Goal: Use online tool/utility: Utilize a website feature to perform a specific function

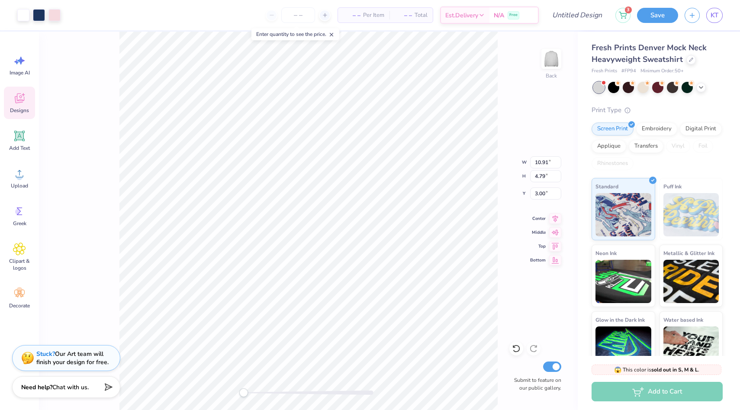
type input "12.01"
type input "5.27"
type input "2.52"
type input "13.42"
type input "5.89"
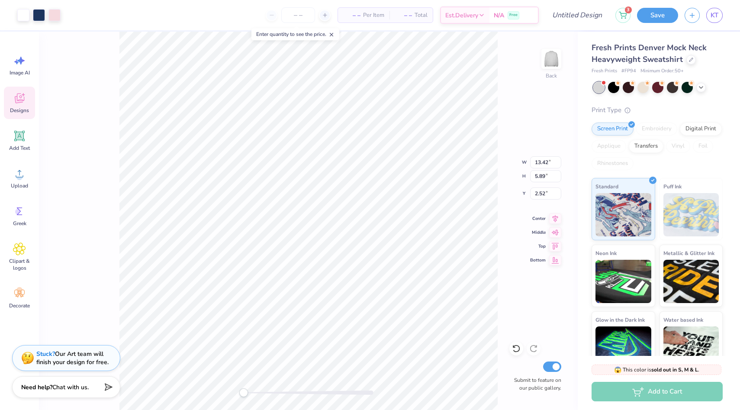
type input "2.41"
click at [56, 16] on div at bounding box center [54, 14] width 12 height 12
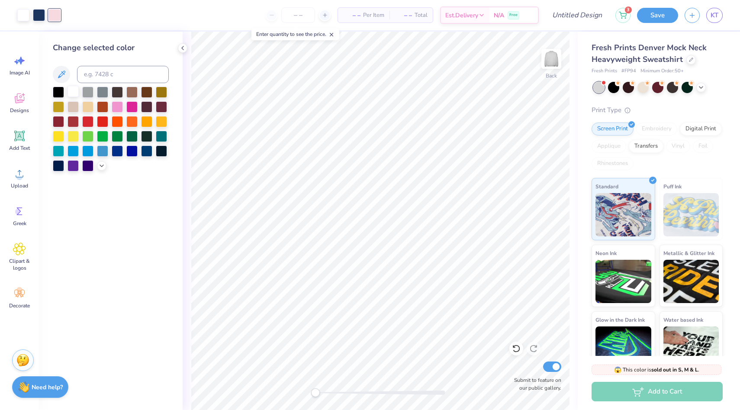
click at [70, 92] on div at bounding box center [73, 91] width 11 height 11
click at [40, 15] on div at bounding box center [39, 14] width 12 height 12
click at [57, 90] on div at bounding box center [58, 91] width 11 height 11
click at [60, 164] on div at bounding box center [58, 164] width 11 height 11
click at [18, 16] on div at bounding box center [23, 14] width 12 height 12
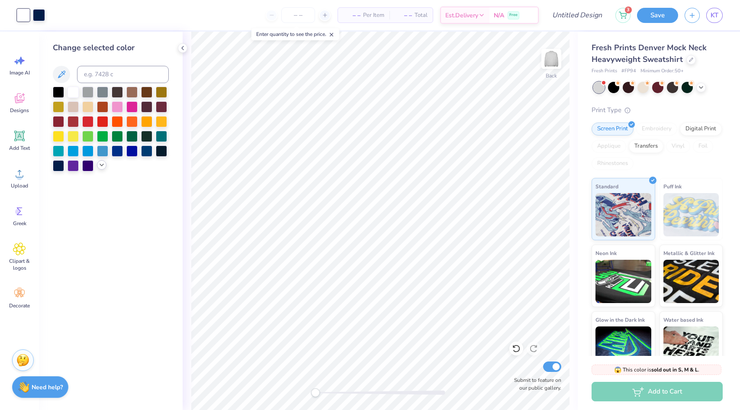
click at [100, 161] on div at bounding box center [102, 165] width 10 height 10
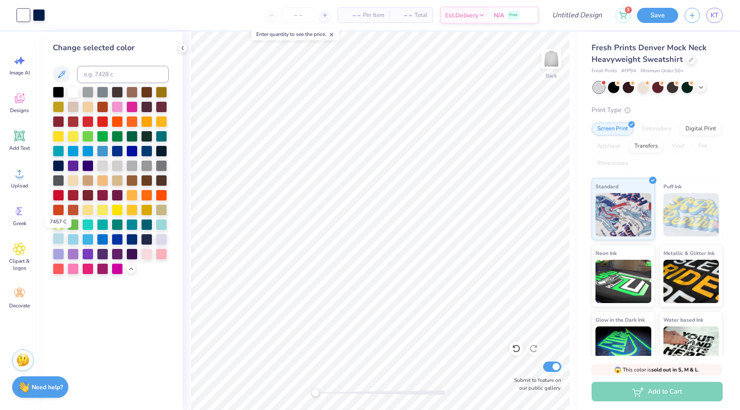
click at [61, 238] on div at bounding box center [58, 238] width 11 height 11
click at [76, 94] on div at bounding box center [73, 91] width 11 height 11
click at [14, 71] on span "Image AI" at bounding box center [20, 72] width 20 height 7
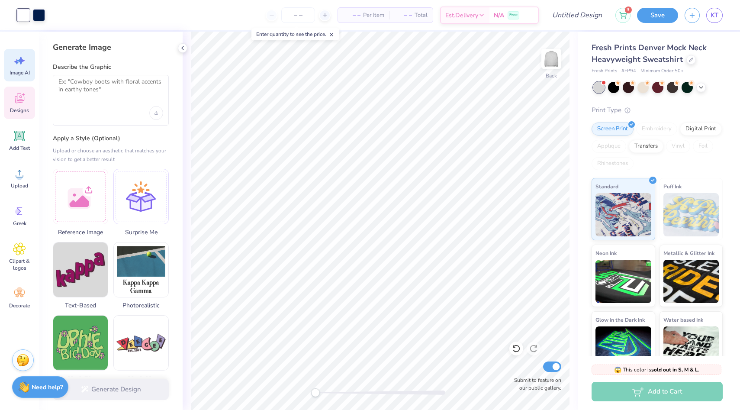
click at [24, 108] on span "Designs" at bounding box center [19, 110] width 19 height 7
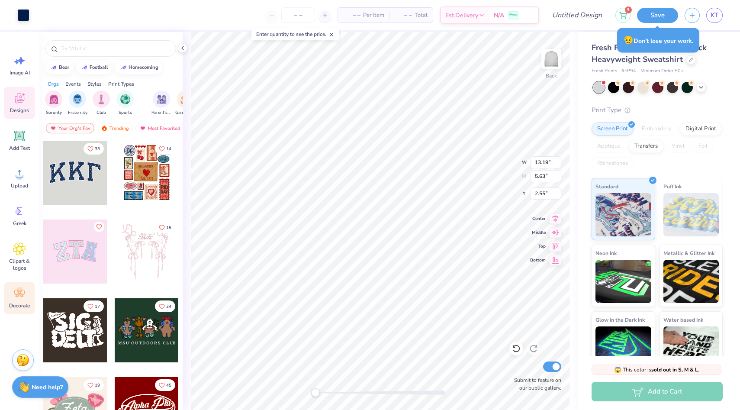
click at [18, 292] on icon at bounding box center [19, 294] width 10 height 8
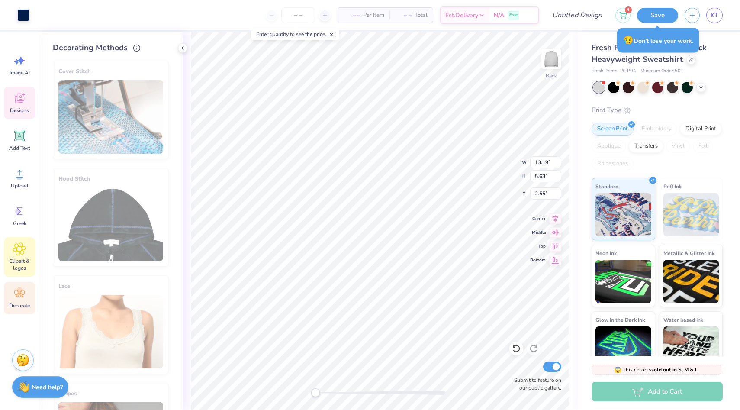
click at [15, 265] on span "Clipart & logos" at bounding box center [19, 265] width 29 height 14
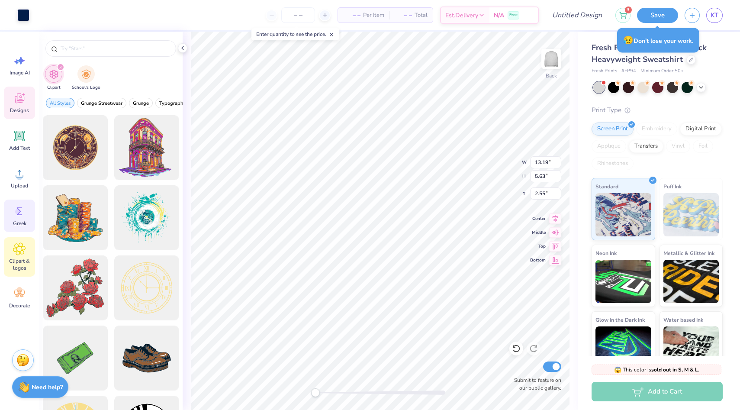
click at [18, 208] on icon at bounding box center [20, 211] width 6 height 8
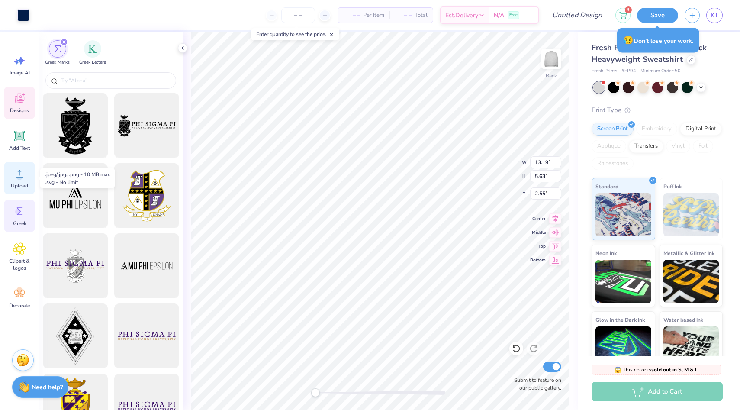
click at [16, 179] on icon at bounding box center [19, 173] width 13 height 13
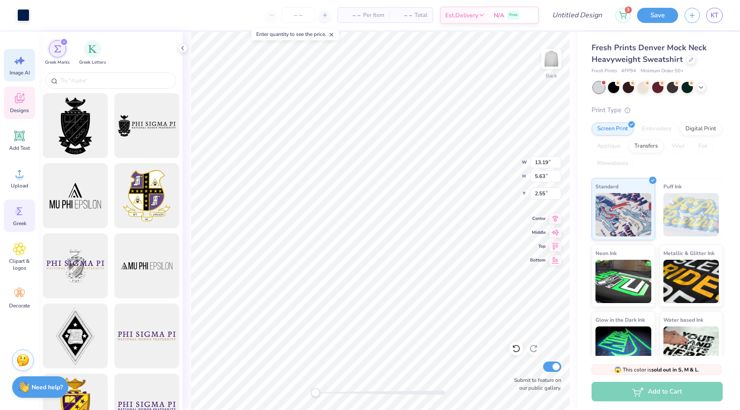
click at [22, 68] on div "Image AI" at bounding box center [19, 65] width 31 height 32
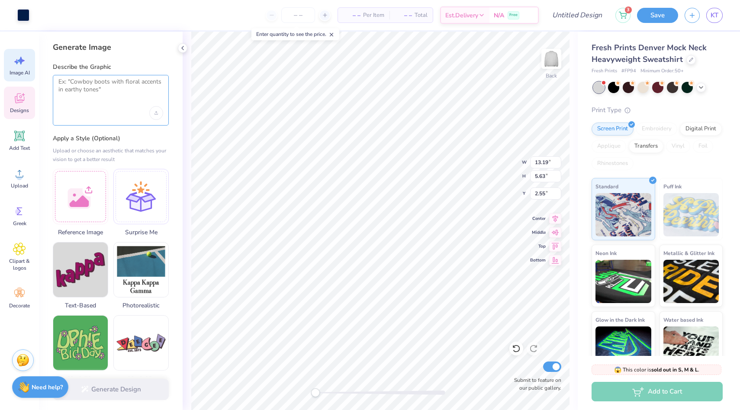
click at [78, 94] on textarea at bounding box center [110, 89] width 105 height 22
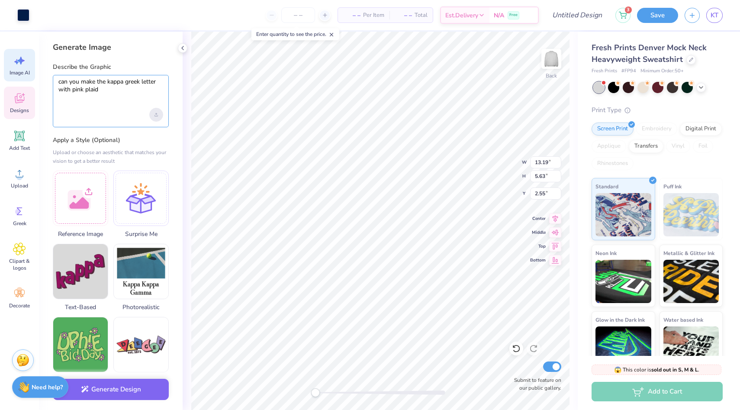
type textarea "can you make the kappa greek letter with pink plaid"
click at [160, 116] on div "Upload image" at bounding box center [156, 115] width 14 height 14
click at [91, 129] on div "Generate Image Describe the Graphic can you make the kappa greek letter with pi…" at bounding box center [111, 221] width 144 height 378
click at [116, 99] on textarea "can you make the kappa greek letter with pink plaid" at bounding box center [110, 89] width 105 height 23
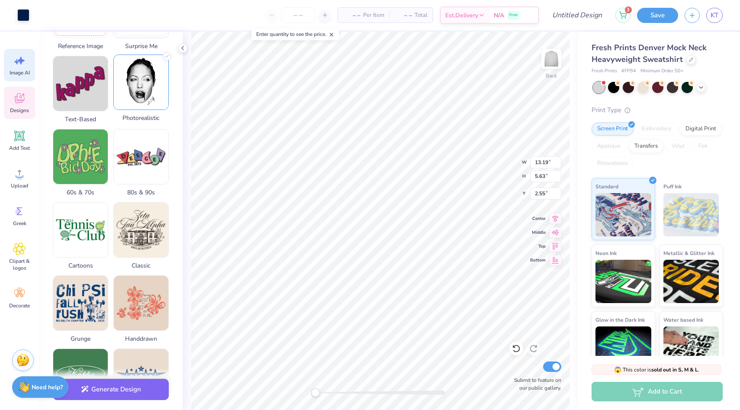
scroll to position [339, 0]
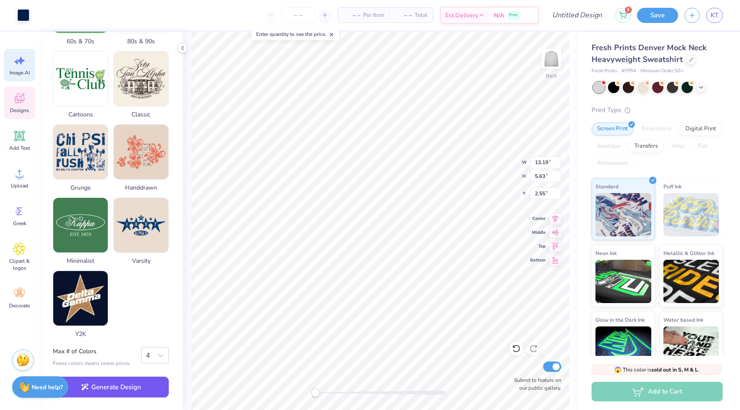
click at [128, 386] on button "Generate Design" at bounding box center [111, 387] width 116 height 21
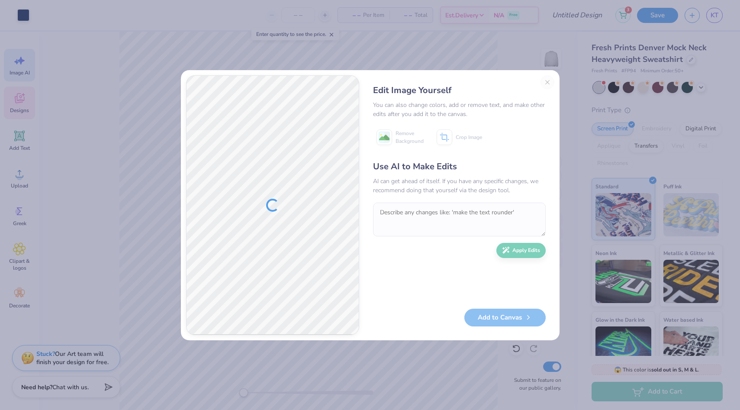
click at [548, 83] on div "Edit Image Yourself You can also change colors, add or remove text, and make ot…" at bounding box center [459, 205] width 190 height 260
click at [545, 81] on div "Edit Image Yourself You can also change colors, add or remove text, and make ot…" at bounding box center [459, 205] width 190 height 260
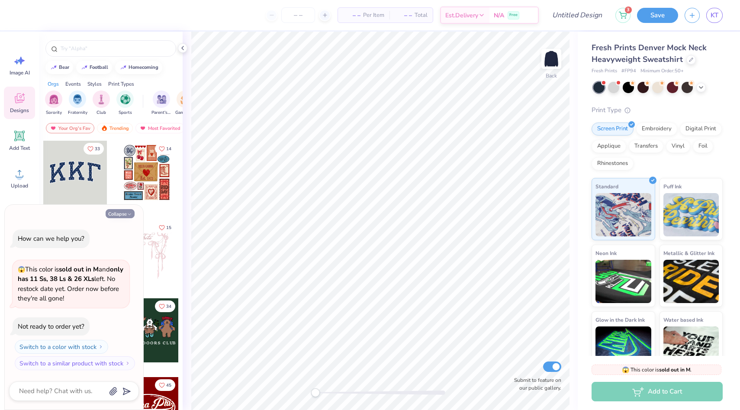
click at [123, 212] on button "Collapse" at bounding box center [120, 213] width 29 height 9
type textarea "x"
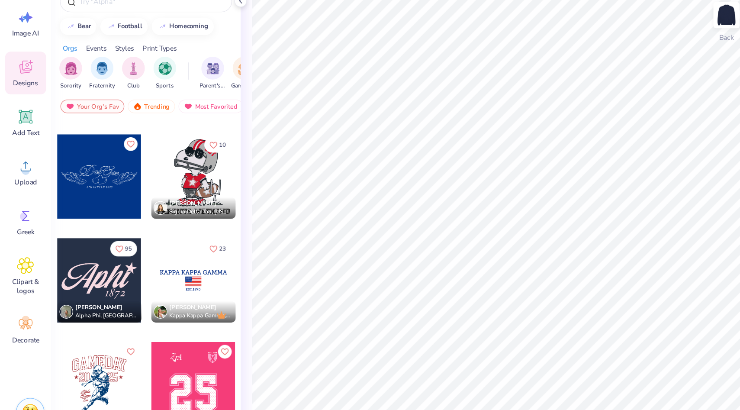
scroll to position [3696, 0]
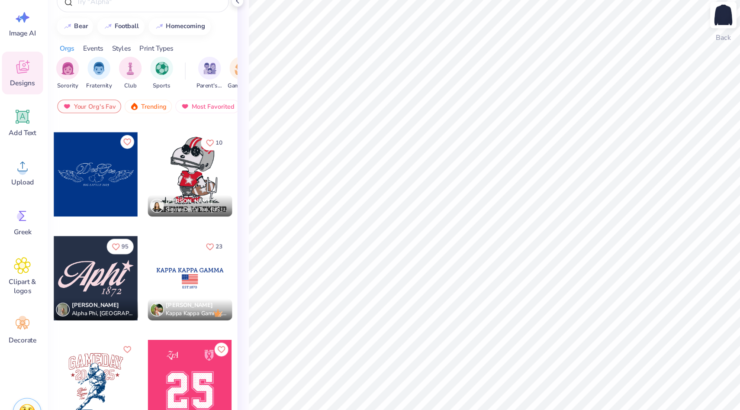
click at [145, 269] on div at bounding box center [147, 258] width 64 height 64
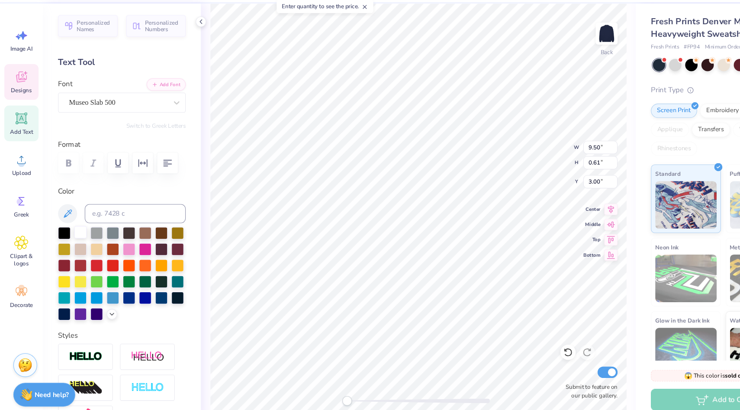
click at [74, 243] on div at bounding box center [73, 239] width 11 height 11
click at [70, 242] on div at bounding box center [73, 239] width 11 height 11
type input "11.17"
type input "3.41"
type input "1.85"
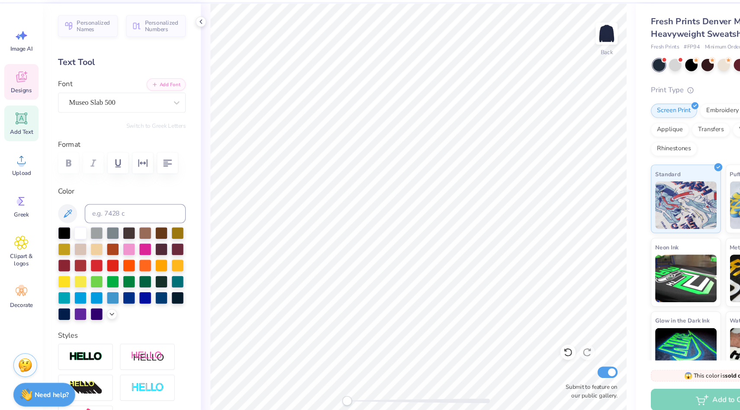
click at [25, 101] on icon at bounding box center [19, 98] width 13 height 13
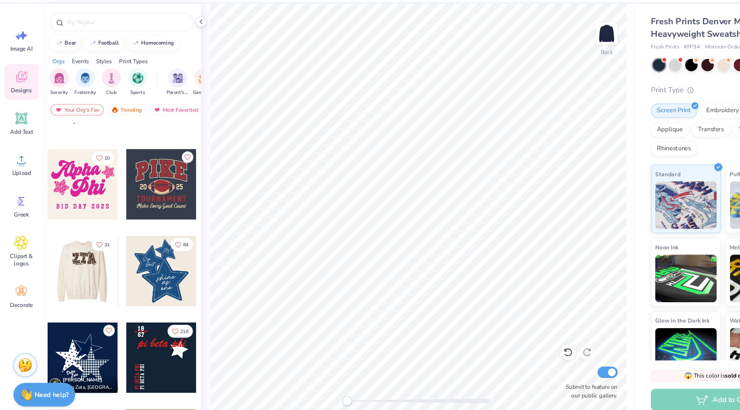
scroll to position [610, 0]
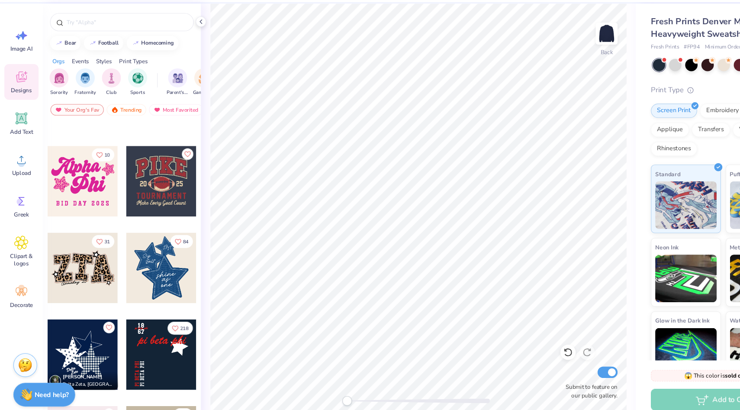
click at [92, 289] on div at bounding box center [75, 272] width 64 height 64
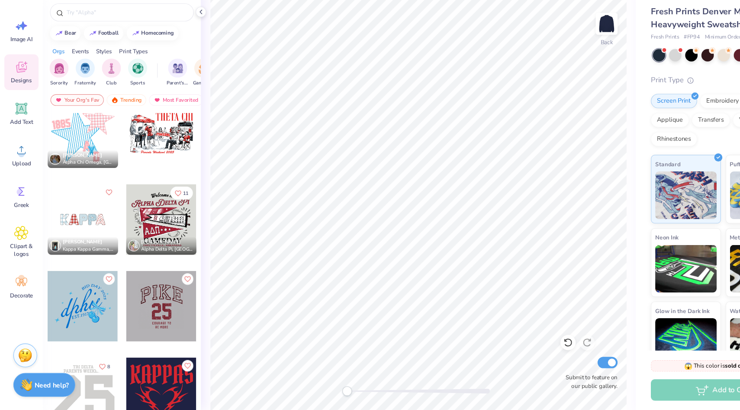
scroll to position [1277, 0]
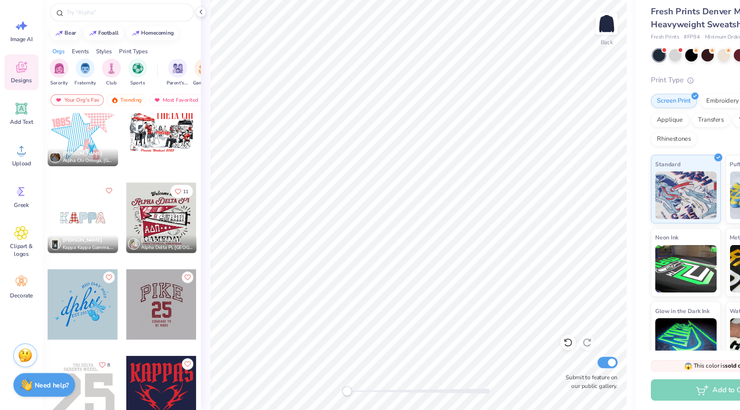
click at [84, 242] on div at bounding box center [75, 235] width 64 height 64
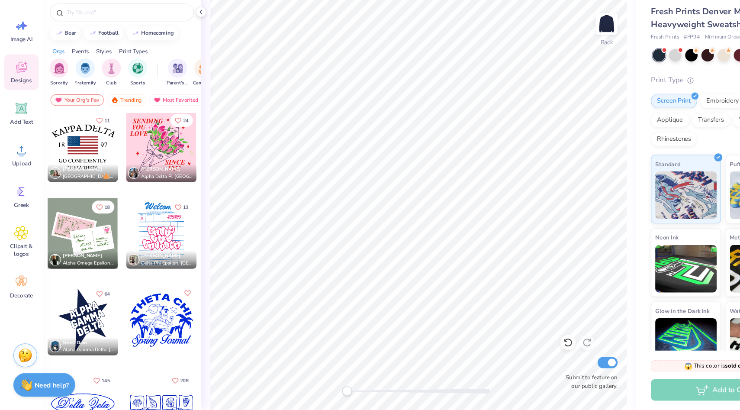
scroll to position [5051, 0]
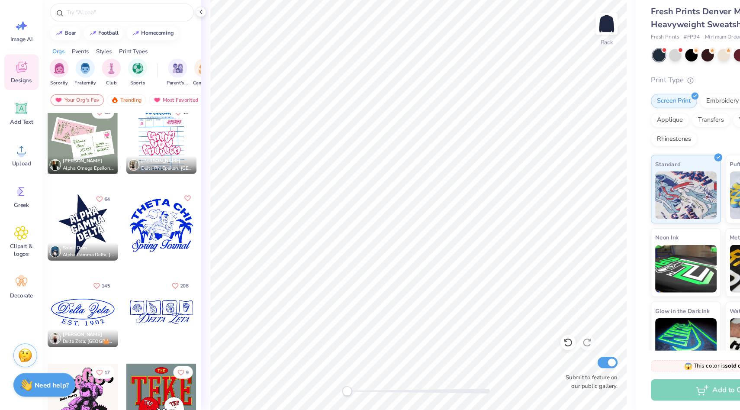
click at [111, 58] on div at bounding box center [111, 46] width 144 height 29
click at [102, 56] on div at bounding box center [110, 48] width 131 height 16
click at [89, 47] on input "text" at bounding box center [115, 48] width 111 height 9
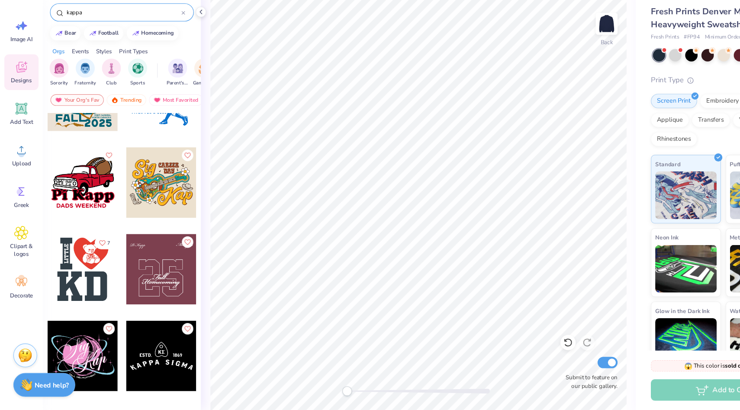
scroll to position [3403, 0]
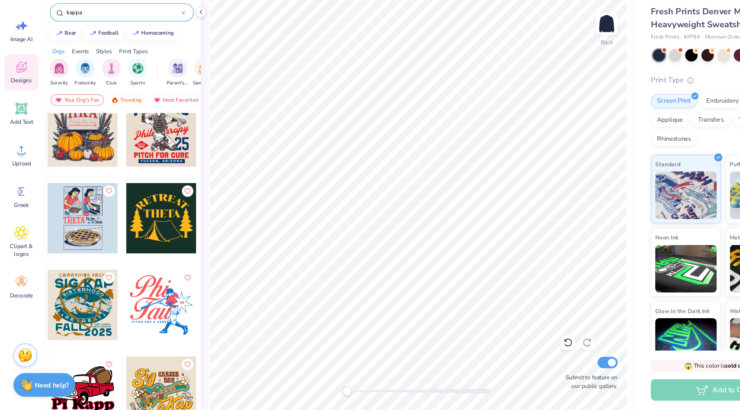
type input "kappa"
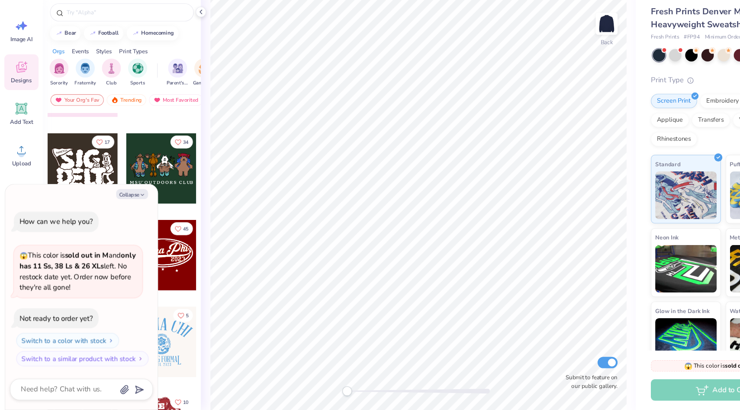
scroll to position [140, 0]
click at [111, 43] on div at bounding box center [110, 48] width 131 height 16
type textarea "x"
click at [112, 48] on input "text" at bounding box center [115, 48] width 111 height 9
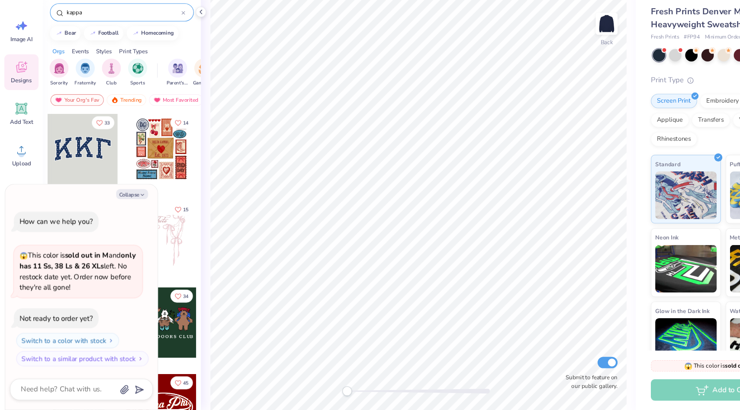
type input "kappa"
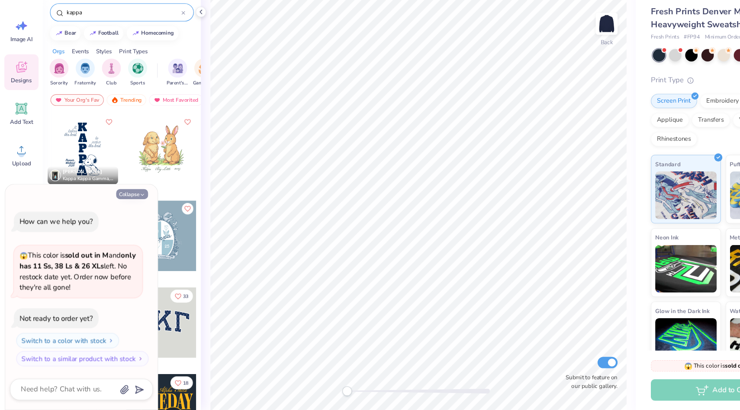
click at [111, 213] on button "Collapse" at bounding box center [120, 213] width 29 height 9
type textarea "x"
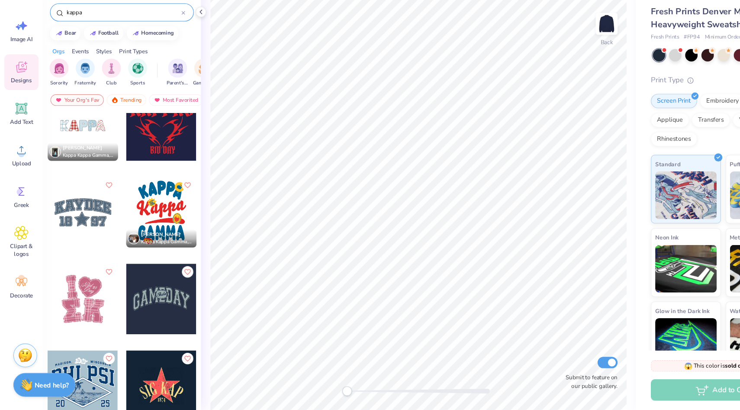
scroll to position [476, 0]
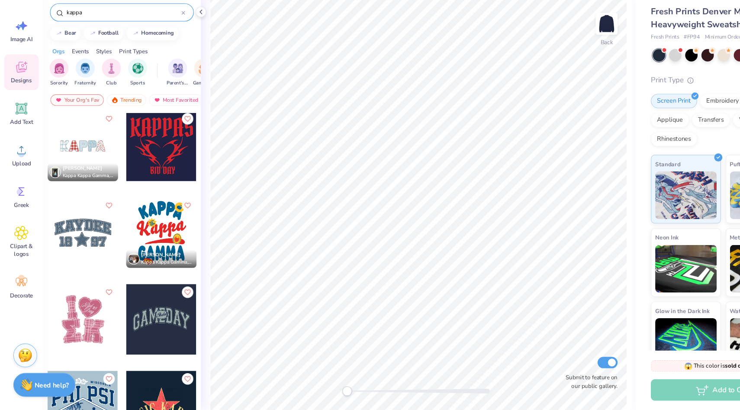
click at [92, 176] on div at bounding box center [75, 170] width 64 height 64
click at [182, 48] on polyline at bounding box center [183, 47] width 2 height 3
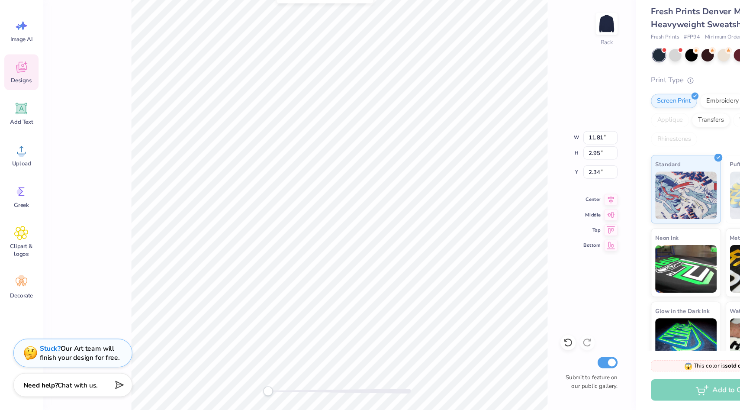
type input "11.81"
type input "2.95"
type input "2.34"
type input "14.32"
type input "3.58"
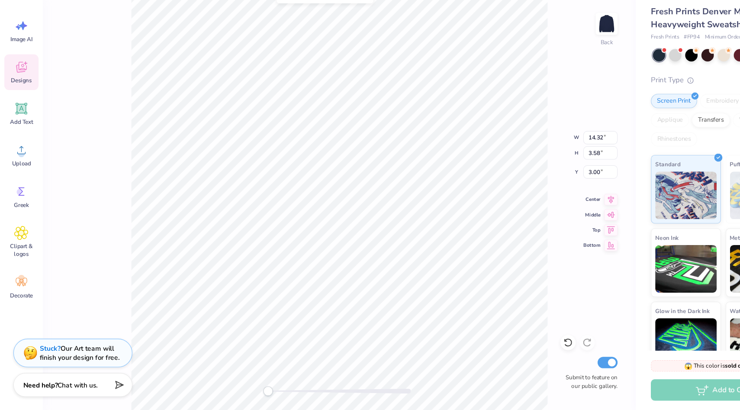
type input "12.36"
type input "3.09"
type input "12.25"
type input "2.98"
type input "3.05"
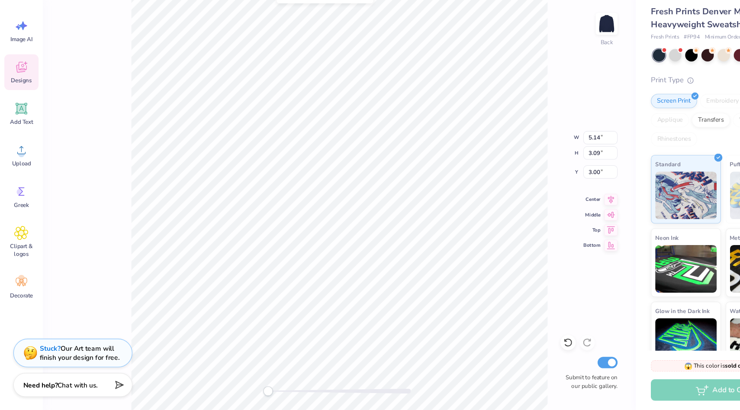
type input "12.25"
type input "2.98"
type input "3.05"
type input "2.27"
type input "2.96"
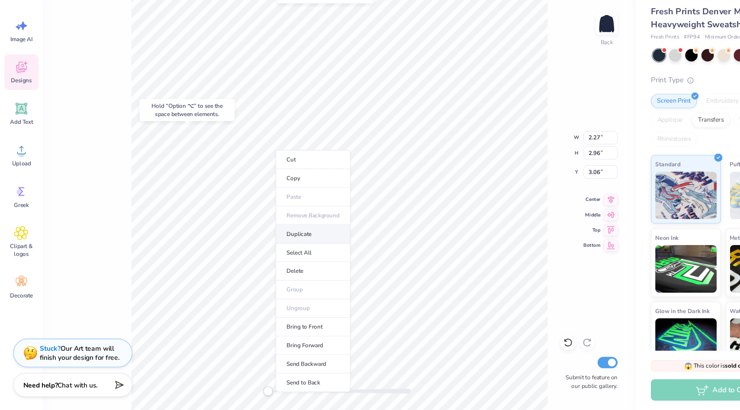
click at [275, 248] on li "Duplicate" at bounding box center [285, 250] width 68 height 17
type input "4.00"
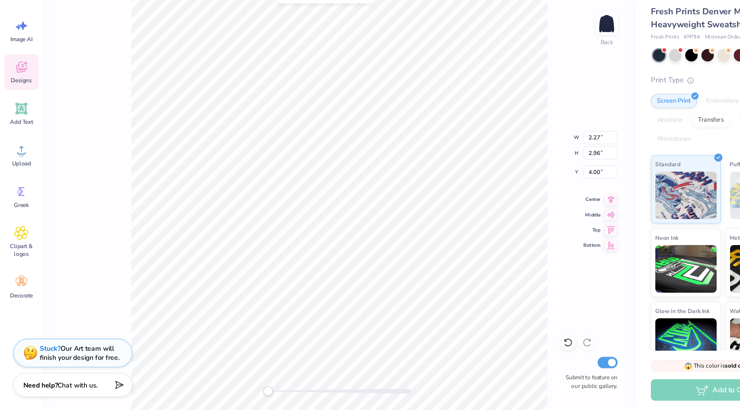
type input "12.25"
type input "2.98"
type input "3.05"
type input "5.14"
type input "3.09"
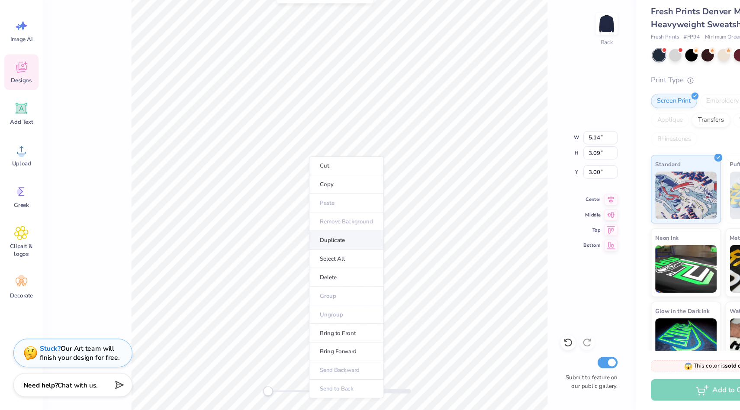
click at [300, 259] on li "Duplicate" at bounding box center [315, 255] width 68 height 17
type input "4.00"
type input "2.27"
type input "2.96"
type input "6.49"
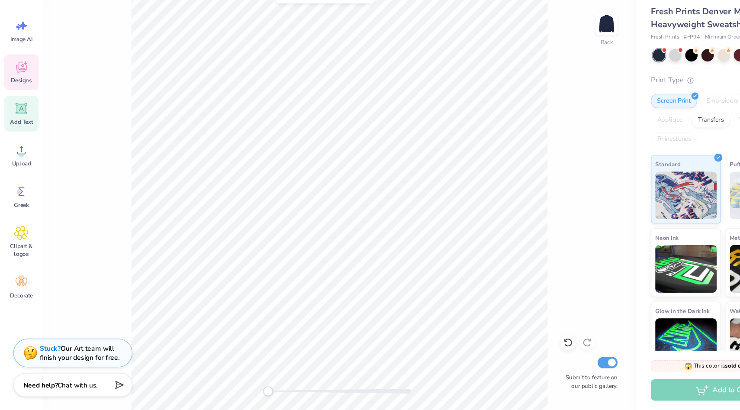
click at [21, 141] on icon at bounding box center [19, 135] width 13 height 13
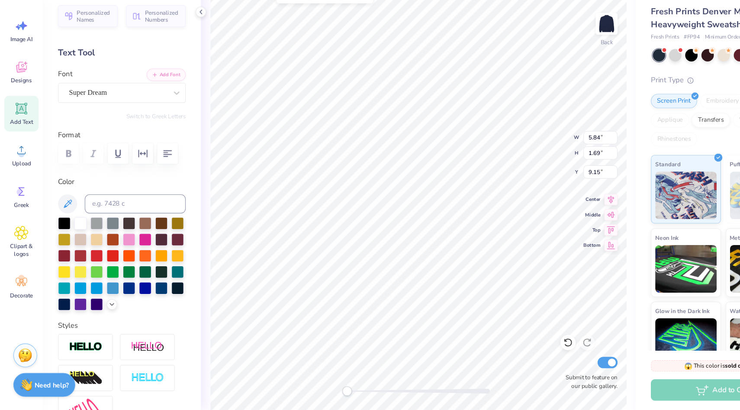
scroll to position [0, 0]
type textarea "KARES"
type input "12.25"
type input "2.98"
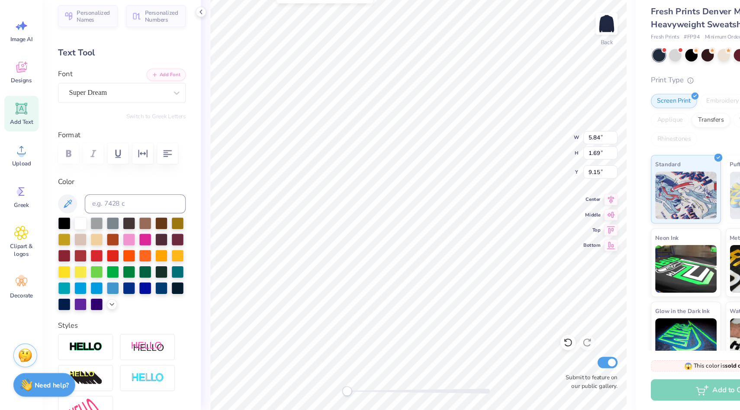
type input "3.05"
type input "7.29"
type input "1.76"
type input "9.12"
click at [181, 50] on icon at bounding box center [182, 48] width 7 height 7
